Goal: Task Accomplishment & Management: Complete application form

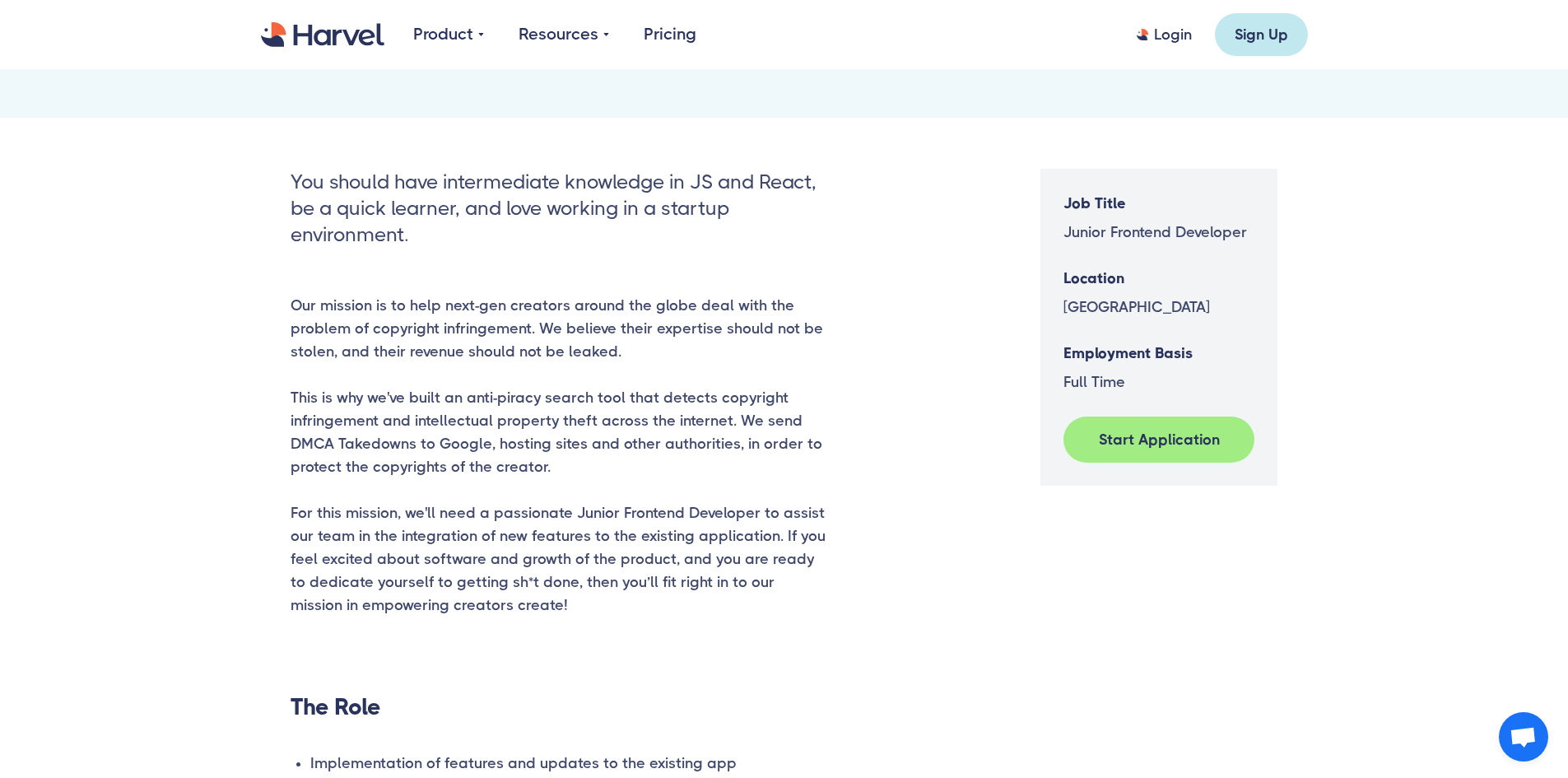
scroll to position [276, 0]
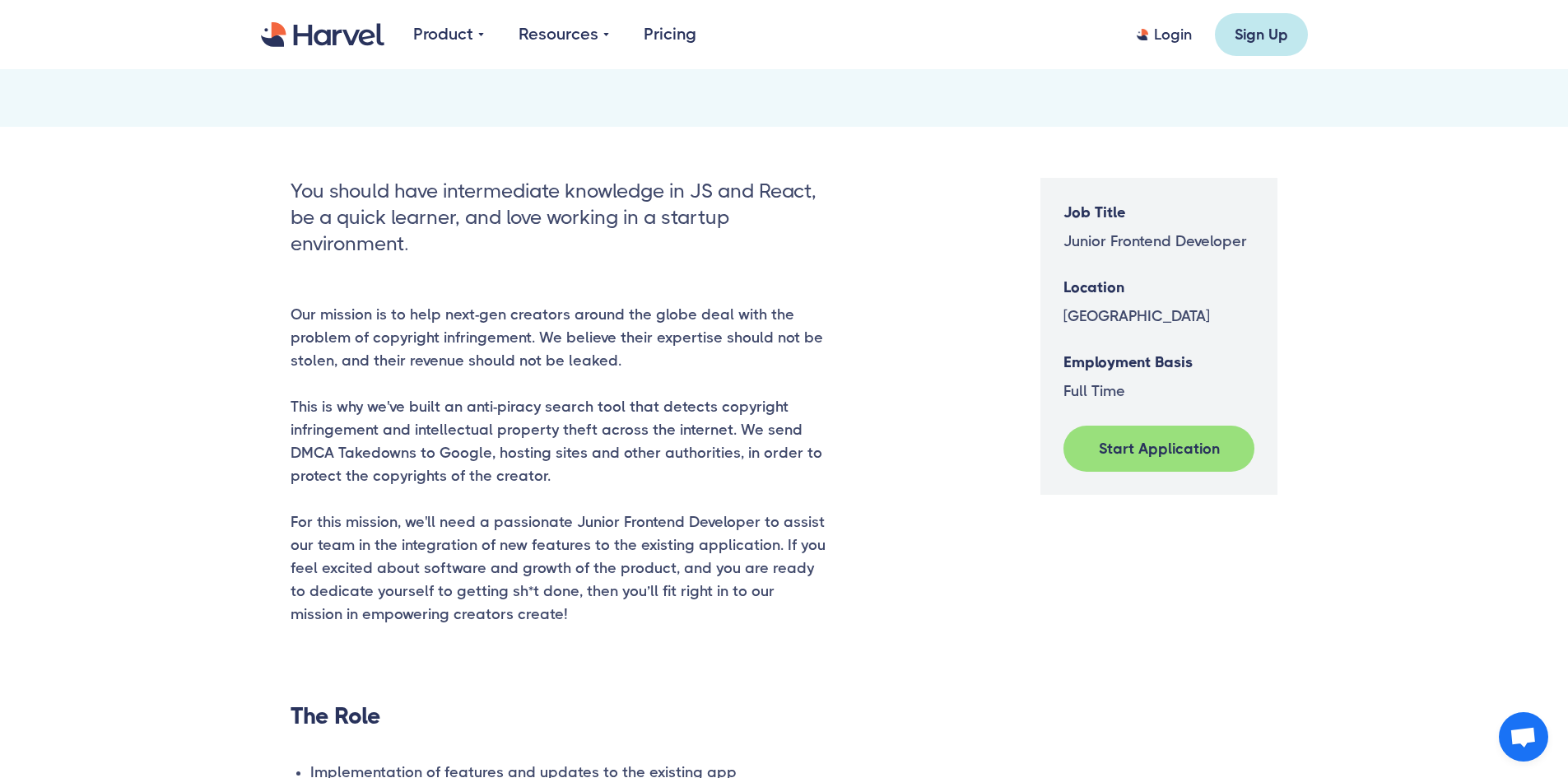
click at [1154, 455] on div "Start Application" at bounding box center [1159, 448] width 152 height 23
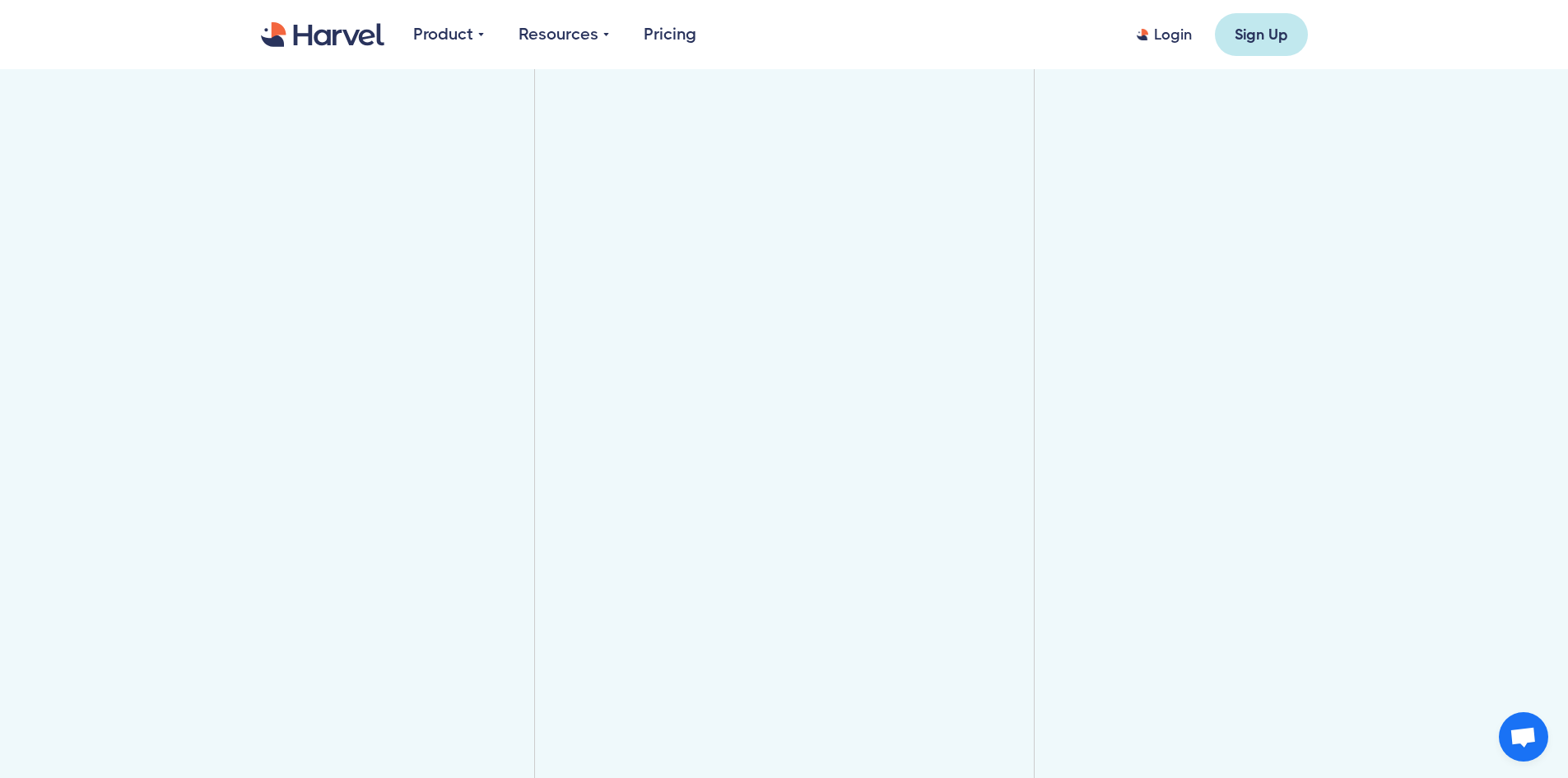
scroll to position [1759, 0]
click at [1098, 512] on div at bounding box center [784, 484] width 1093 height 1196
drag, startPoint x: 1224, startPoint y: 457, endPoint x: 1160, endPoint y: 447, distance: 64.8
click at [1224, 456] on div at bounding box center [784, 320] width 1093 height 1374
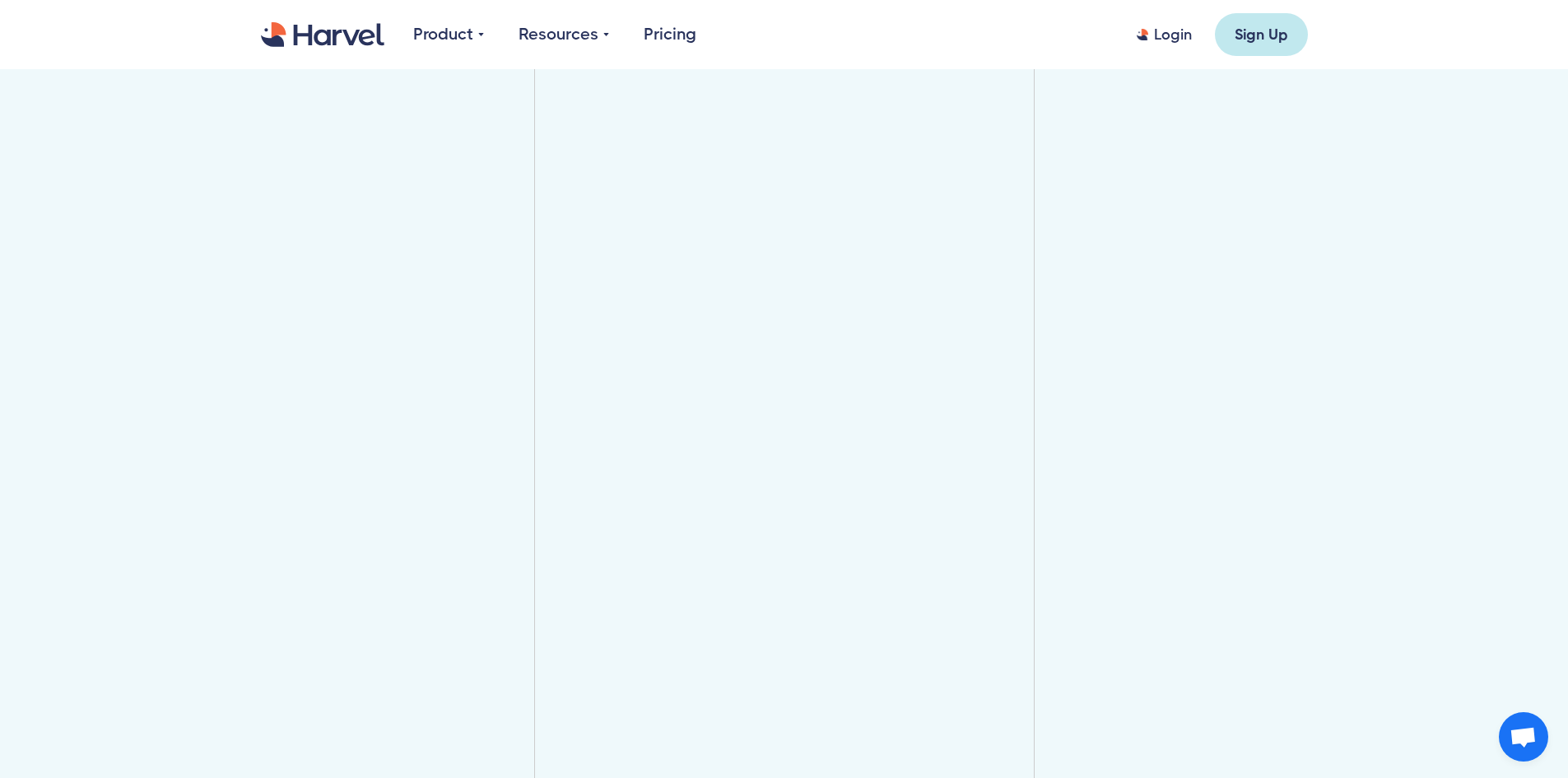
click at [1163, 405] on div at bounding box center [784, 320] width 1093 height 1374
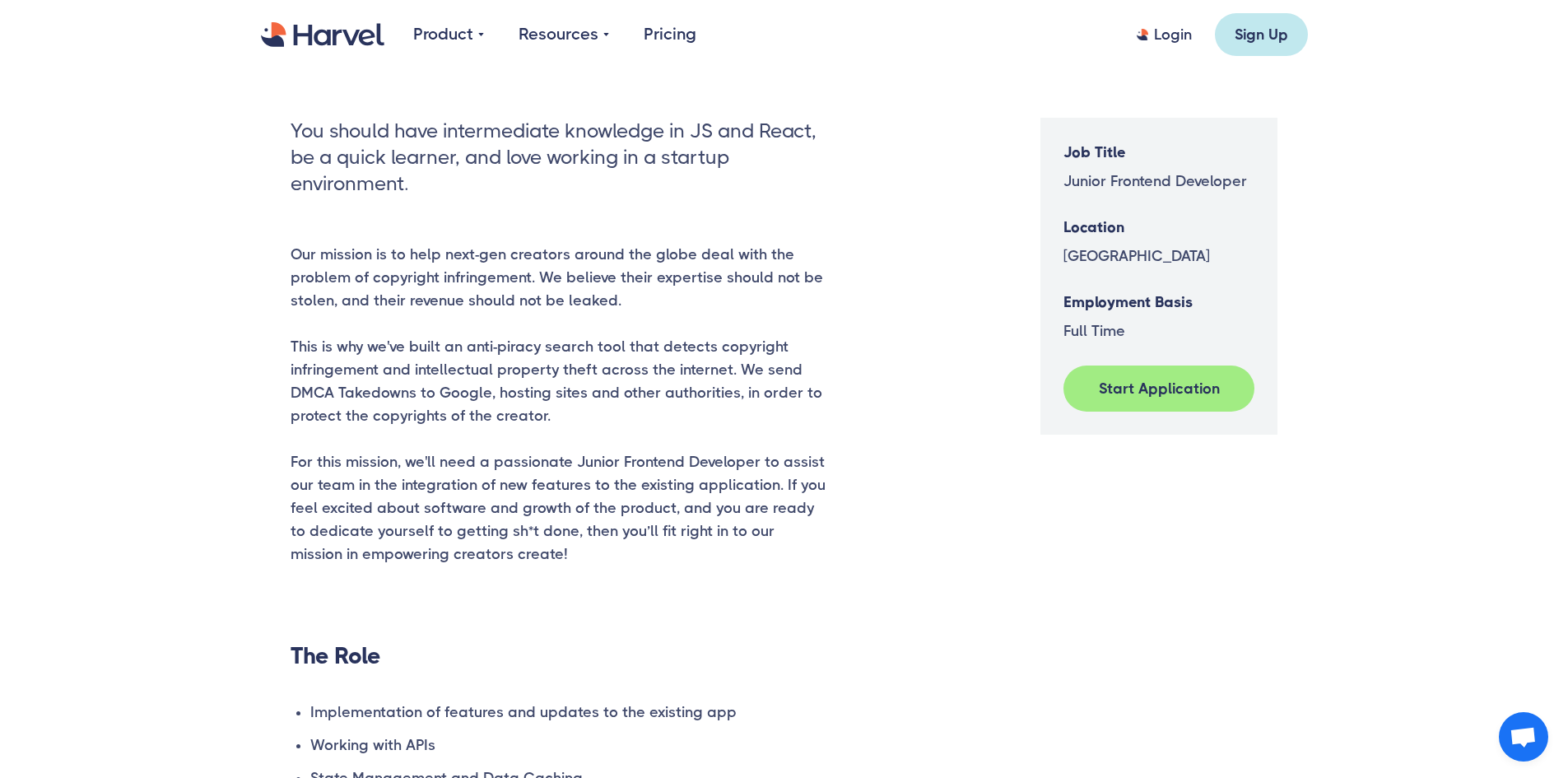
scroll to position [283, 0]
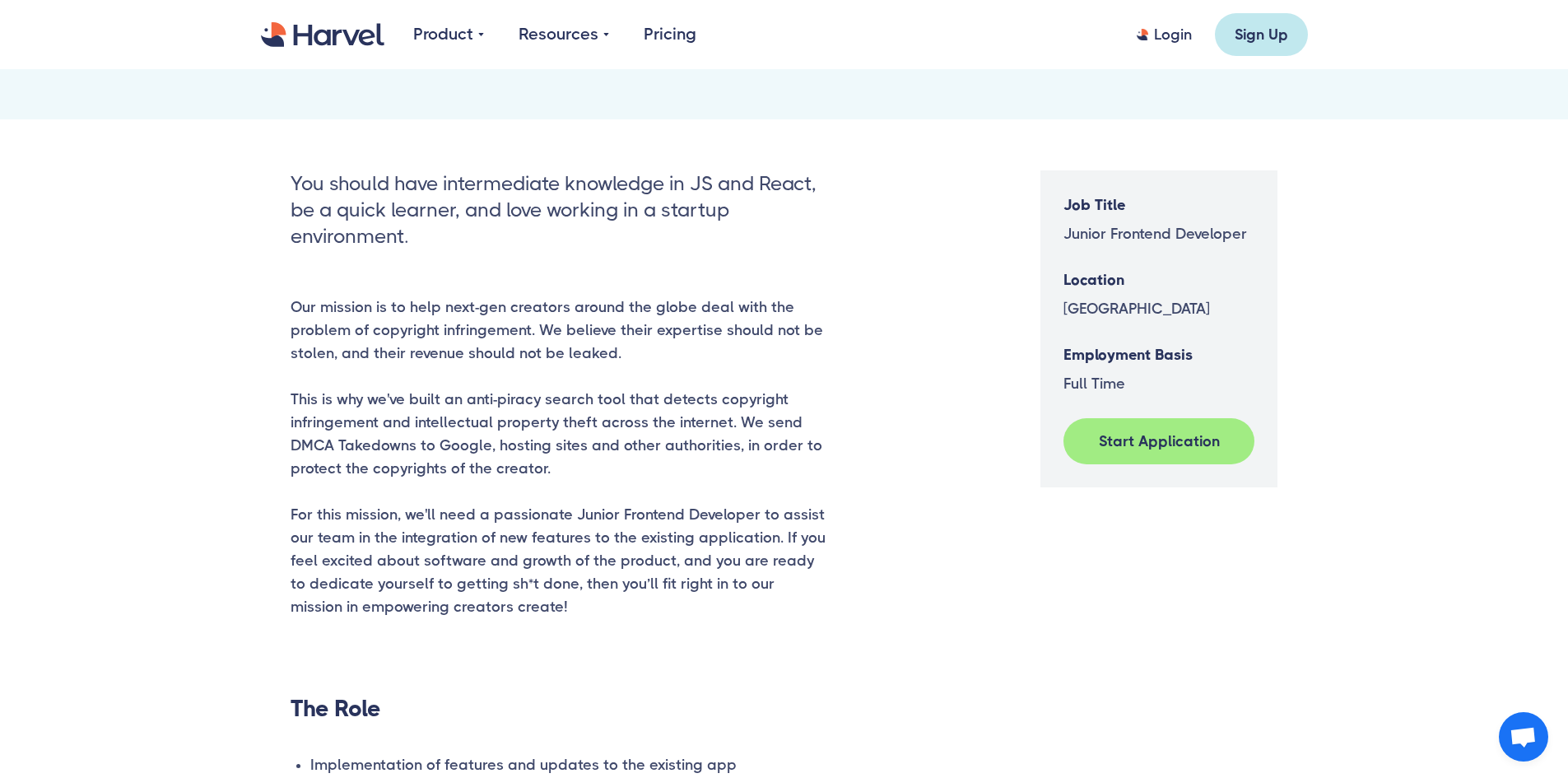
click at [669, 35] on link "Pricing" at bounding box center [670, 34] width 53 height 25
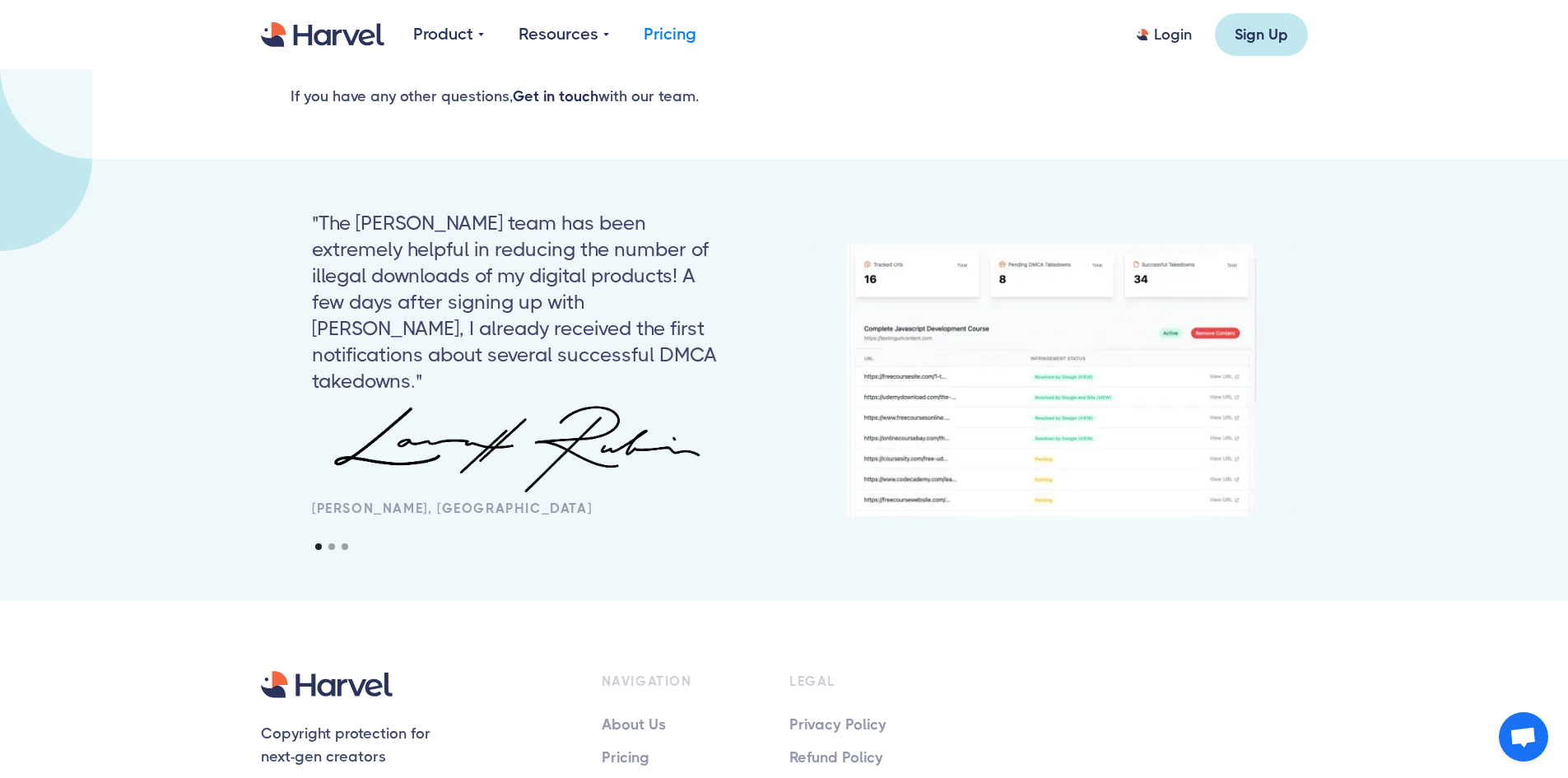
scroll to position [1577, 0]
